Goal: Information Seeking & Learning: Learn about a topic

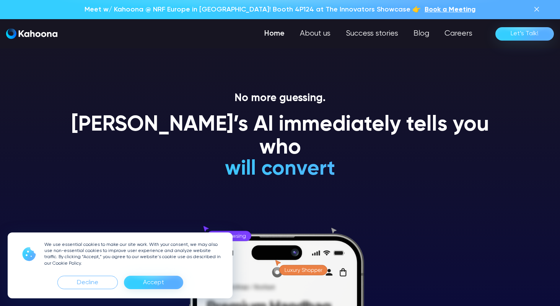
click at [146, 284] on div "Accept" at bounding box center [153, 282] width 21 height 12
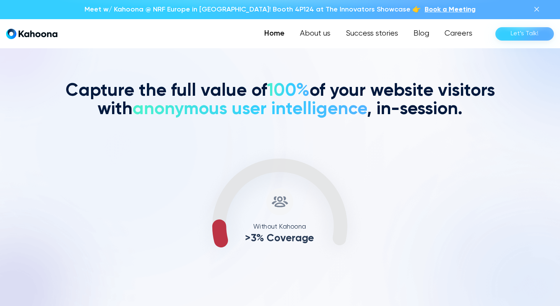
scroll to position [270, 0]
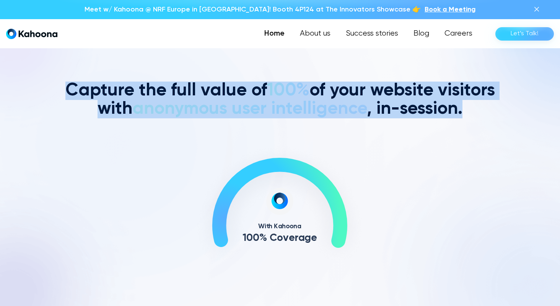
drag, startPoint x: 69, startPoint y: 91, endPoint x: 475, endPoint y: 104, distance: 406.2
click at [475, 104] on h2 "Capture the full value of 100% of your website visitors with anonymous user int…" at bounding box center [280, 100] width 436 height 37
click at [306, 95] on span "100%" at bounding box center [288, 91] width 42 height 18
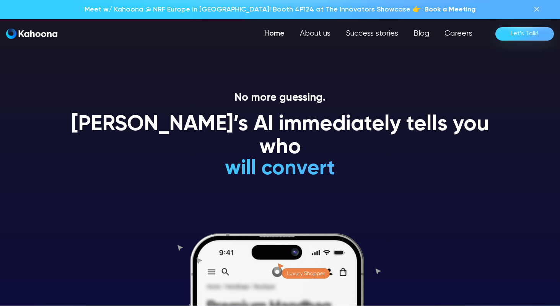
scroll to position [0, 0]
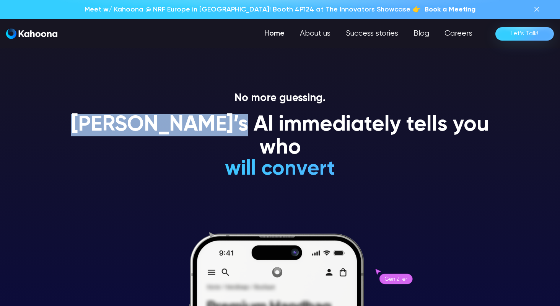
drag, startPoint x: 88, startPoint y: 121, endPoint x: 240, endPoint y: 127, distance: 152.0
click at [240, 127] on h1 "Kahoona’s AI immediately tells you who" at bounding box center [280, 137] width 436 height 46
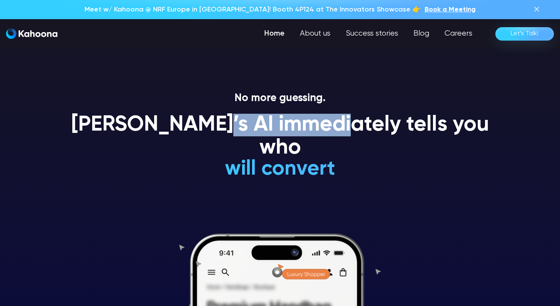
click at [240, 127] on h1 "Kahoona’s AI immediately tells you who" at bounding box center [280, 137] width 436 height 46
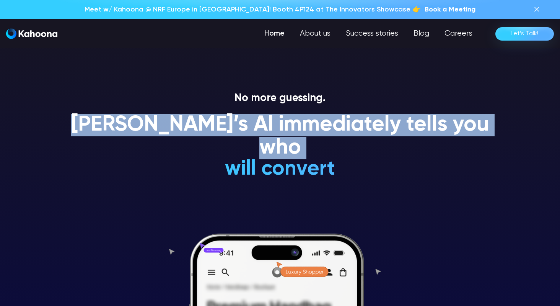
click at [240, 127] on h1 "Kahoona’s AI immediately tells you who" at bounding box center [280, 137] width 436 height 46
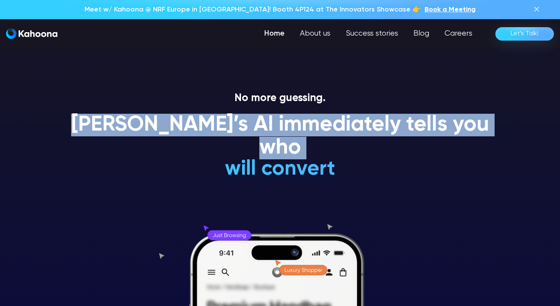
click at [240, 127] on h1 "Kahoona’s AI immediately tells you who" at bounding box center [280, 137] width 436 height 46
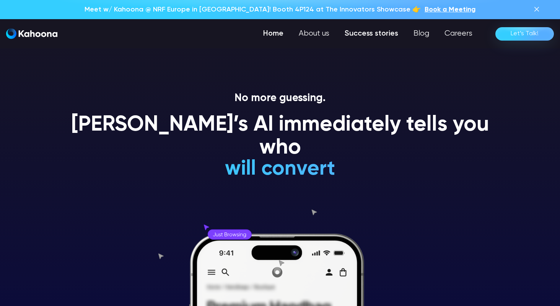
click at [372, 33] on link "Success stories" at bounding box center [371, 33] width 69 height 15
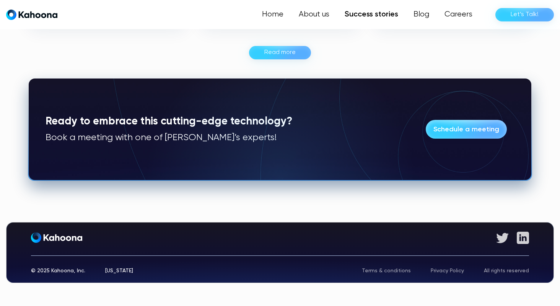
scroll to position [609, 0]
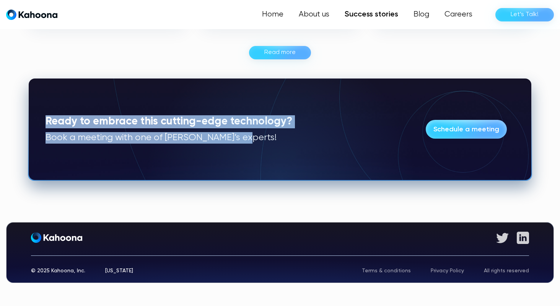
drag, startPoint x: 13, startPoint y: 86, endPoint x: 307, endPoint y: 194, distance: 312.4
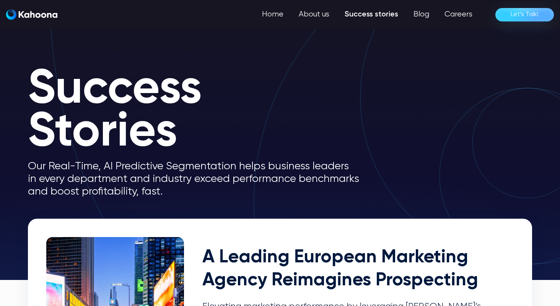
scroll to position [0, 0]
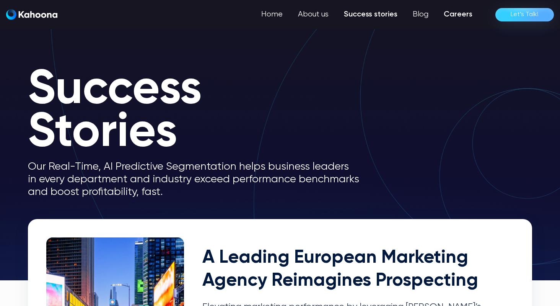
click at [454, 13] on link "Careers" at bounding box center [458, 14] width 44 height 15
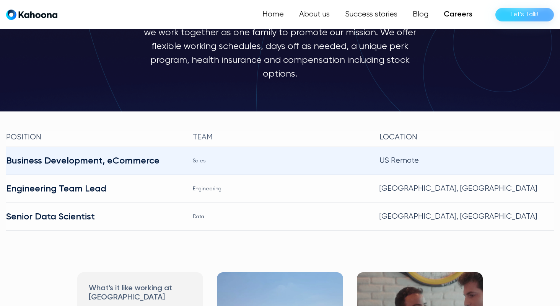
scroll to position [115, 0]
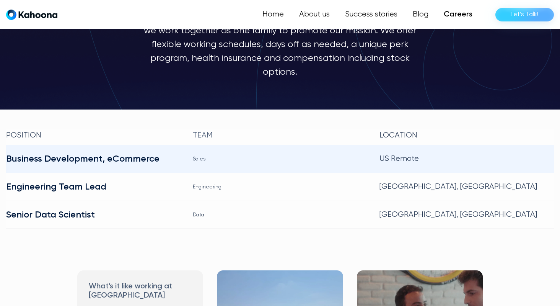
click at [126, 153] on div "Business Development, eCommerce" at bounding box center [93, 159] width 175 height 12
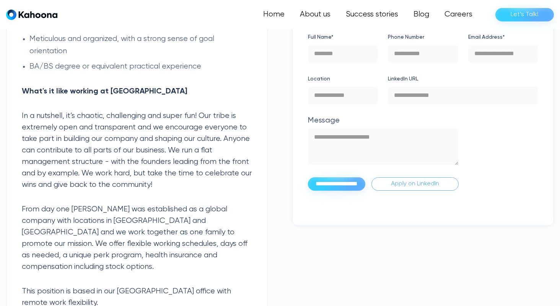
scroll to position [887, 0]
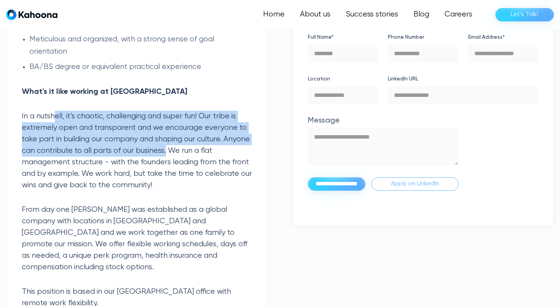
drag, startPoint x: 196, startPoint y: 143, endPoint x: 57, endPoint y: 105, distance: 143.6
click at [57, 111] on p "In a nutshell, it’s chaotic, challenging and super fun! Our tribe is extremely …" at bounding box center [137, 151] width 230 height 80
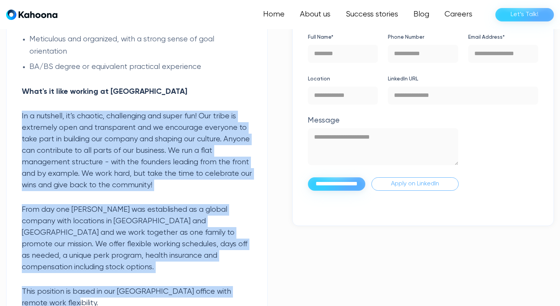
drag, startPoint x: 21, startPoint y: 104, endPoint x: 207, endPoint y: 277, distance: 254.0
click at [187, 161] on p "In a nutshell, it’s chaotic, challenging and super fun! Our tribe is extremely …" at bounding box center [137, 151] width 230 height 80
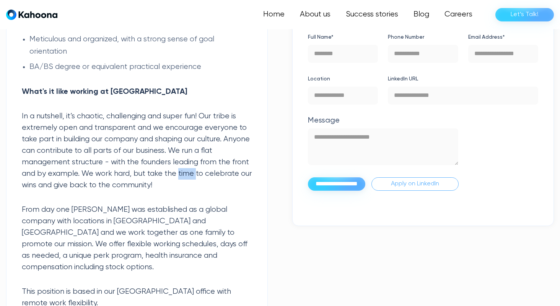
click at [187, 161] on p "In a nutshell, it’s chaotic, challenging and super fun! Our tribe is extremely …" at bounding box center [137, 151] width 230 height 80
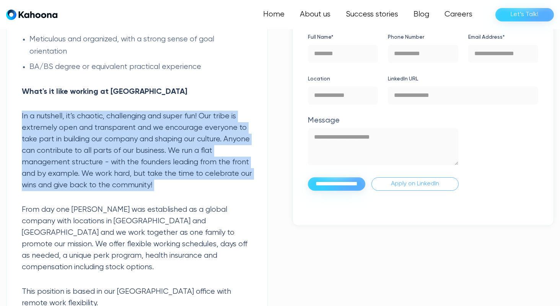
click at [187, 161] on p "In a nutshell, it’s chaotic, challenging and super fun! Our tribe is extremely …" at bounding box center [137, 151] width 230 height 80
click at [197, 138] on p "In a nutshell, it’s chaotic, challenging and super fun! Our tribe is extremely …" at bounding box center [137, 151] width 230 height 80
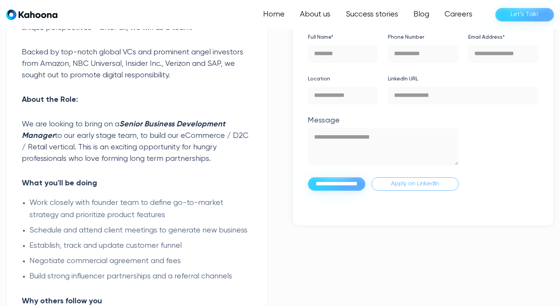
scroll to position [383, 0]
drag, startPoint x: 227, startPoint y: 146, endPoint x: 119, endPoint y: 93, distance: 120.3
click at [119, 95] on p "About the Role:" at bounding box center [137, 100] width 230 height 11
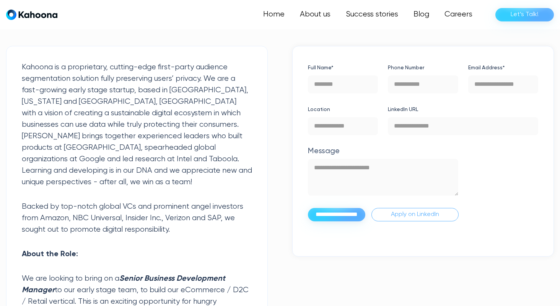
scroll to position [229, 0]
